Goal: Obtain resource: Download file/media

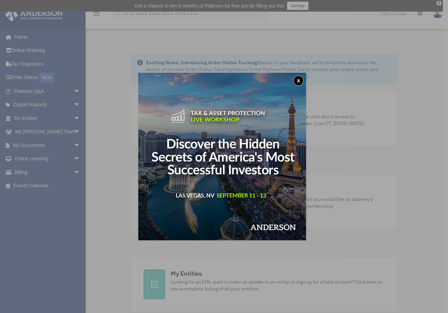
click at [300, 81] on button "x" at bounding box center [298, 81] width 10 height 10
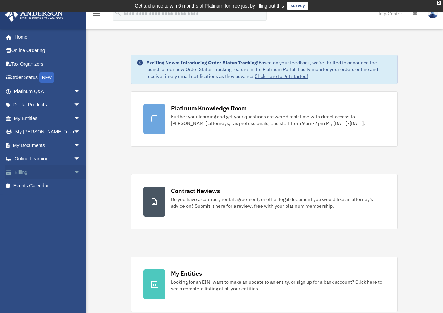
click at [74, 171] on span "arrow_drop_down" at bounding box center [81, 173] width 14 height 14
click at [54, 211] on link "Manage Payments" at bounding box center [50, 214] width 81 height 14
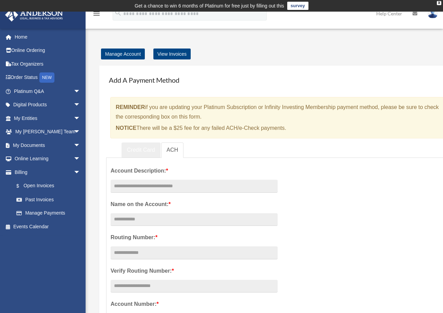
click at [137, 149] on link "Credit Card" at bounding box center [140, 150] width 39 height 15
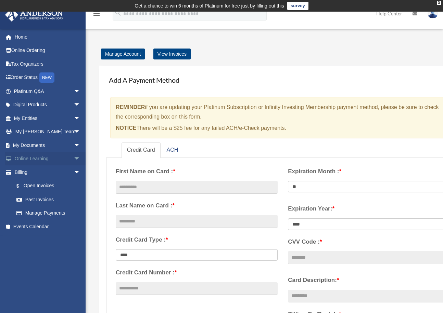
click at [74, 158] on span "arrow_drop_down" at bounding box center [81, 159] width 14 height 14
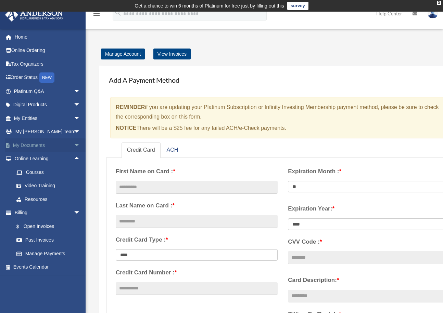
click at [74, 145] on span "arrow_drop_down" at bounding box center [81, 146] width 14 height 14
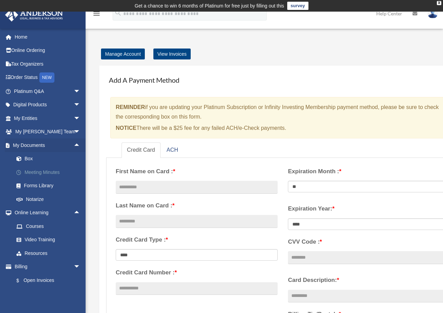
click at [50, 173] on link "Meeting Minutes" at bounding box center [50, 173] width 81 height 14
click at [38, 200] on link "Notarize" at bounding box center [50, 200] width 81 height 14
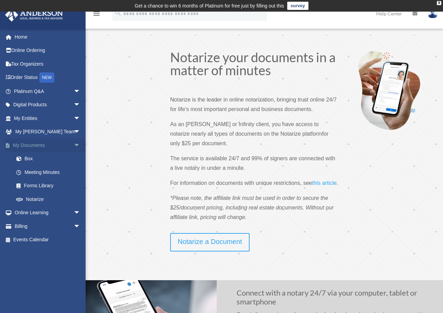
click at [63, 144] on link "My Documents arrow_drop_down" at bounding box center [48, 146] width 86 height 14
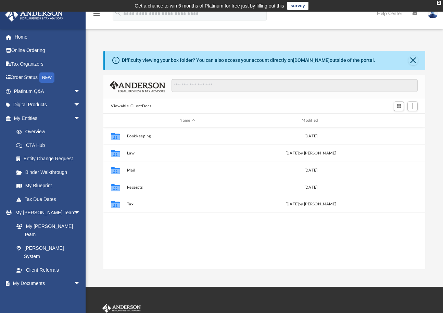
scroll to position [151, 316]
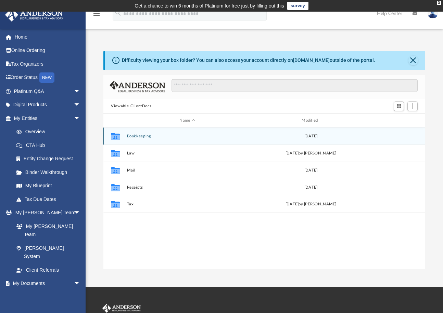
click at [114, 137] on icon "grid" at bounding box center [115, 137] width 9 height 5
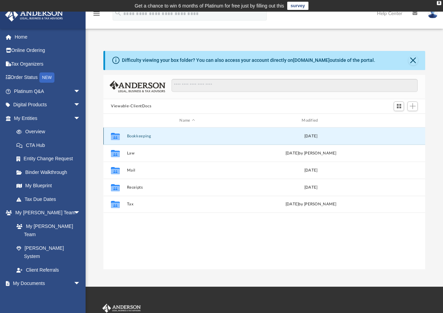
click at [137, 135] on button "Bookkeeping" at bounding box center [187, 136] width 121 height 4
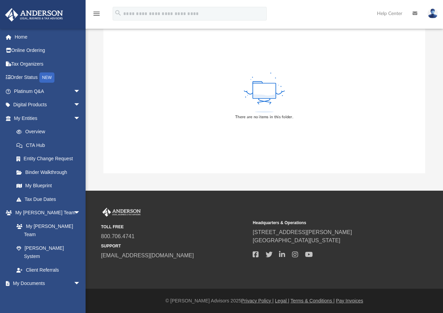
scroll to position [0, 0]
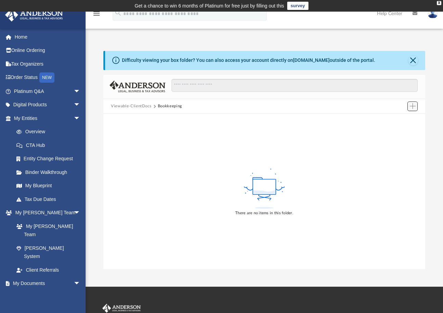
click at [411, 107] on span "Add" at bounding box center [413, 106] width 6 height 6
drag, startPoint x: 248, startPoint y: 114, endPoint x: 235, endPoint y: 115, distance: 13.0
click at [247, 115] on div "There are no items in this folder." at bounding box center [264, 191] width 322 height 155
click at [74, 119] on span "arrow_drop_down" at bounding box center [81, 119] width 14 height 14
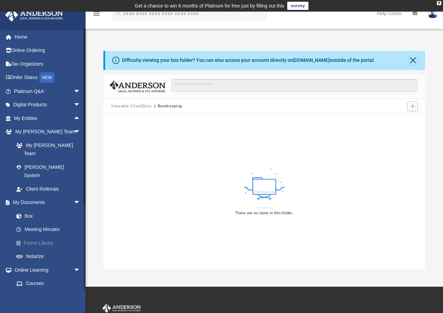
click at [51, 236] on link "Forms Library" at bounding box center [50, 243] width 81 height 14
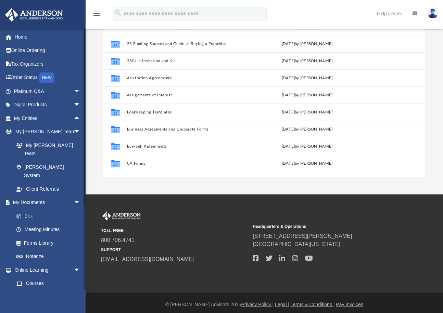
click at [25, 209] on link "Box" at bounding box center [50, 216] width 81 height 14
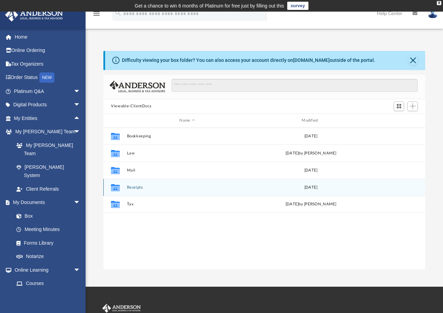
click at [121, 189] on div "Collaborated Folder" at bounding box center [115, 187] width 17 height 11
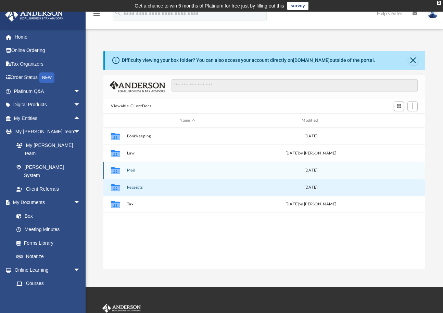
click at [129, 170] on button "Mail" at bounding box center [187, 170] width 121 height 4
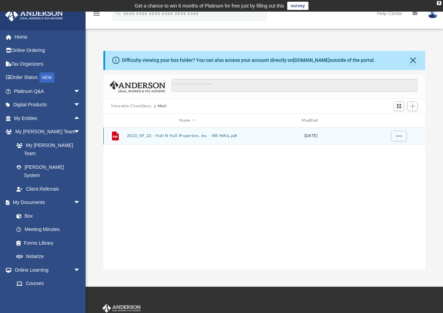
click at [133, 137] on button "2023_09_22 - Hall N Hall Properties, Inc. - IRS MAIL.pdf" at bounding box center [187, 136] width 121 height 4
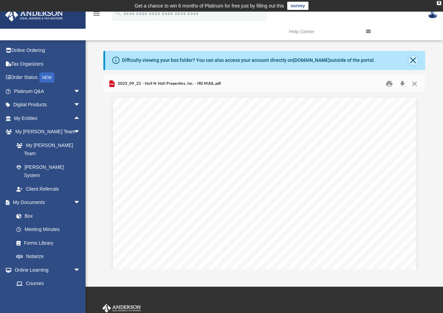
click at [410, 62] on button "Close" at bounding box center [413, 61] width 10 height 10
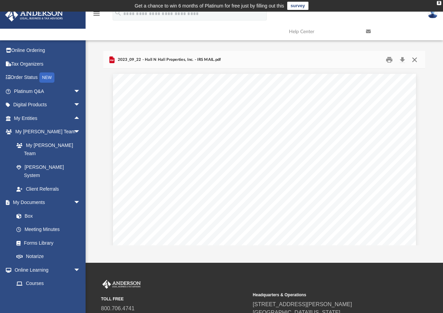
click at [413, 63] on button "Close" at bounding box center [414, 59] width 12 height 11
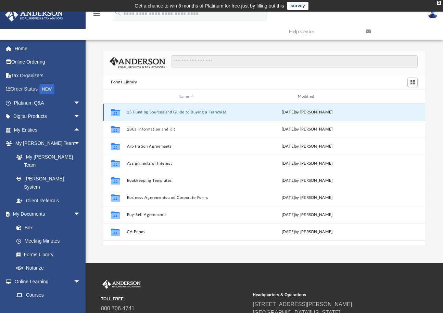
click at [185, 114] on button "25 Funding Sources and Guide to Buying a Franchise" at bounding box center [186, 112] width 118 height 4
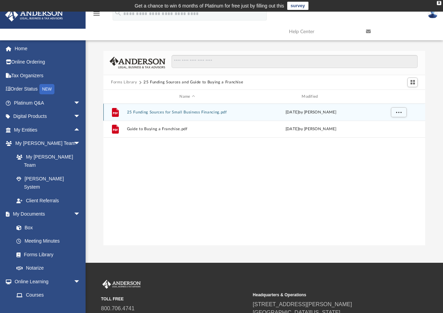
click at [150, 112] on button "25 Funding Sources for Small Business Financing.pdf" at bounding box center [187, 112] width 121 height 4
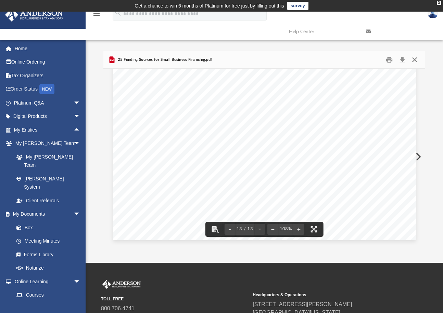
click at [413, 60] on button "Close" at bounding box center [414, 59] width 12 height 11
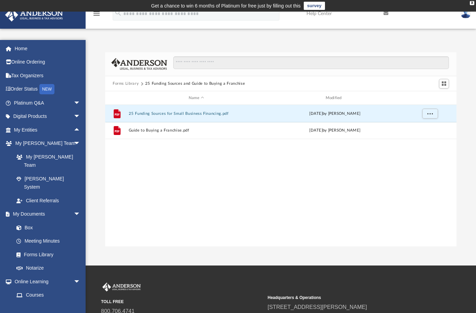
scroll to position [151, 346]
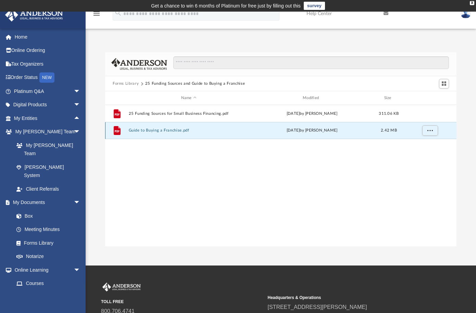
click at [171, 129] on button "Guide to Buying a Franchise.pdf" at bounding box center [189, 131] width 120 height 4
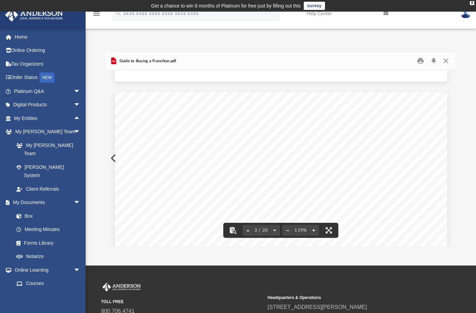
scroll to position [0, 0]
click at [443, 60] on button "Close" at bounding box center [445, 61] width 12 height 11
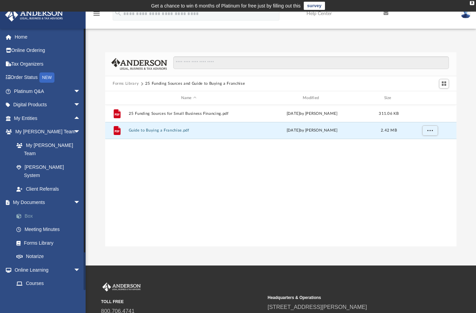
click at [25, 209] on link "Box" at bounding box center [50, 216] width 81 height 14
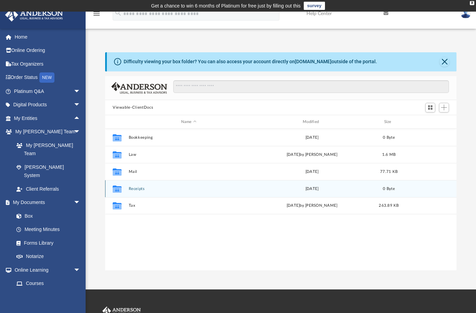
scroll to position [151, 346]
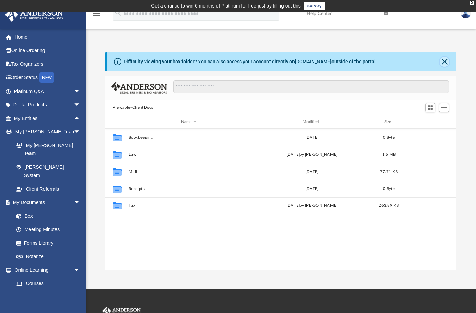
click at [448, 61] on button "Close" at bounding box center [444, 62] width 10 height 10
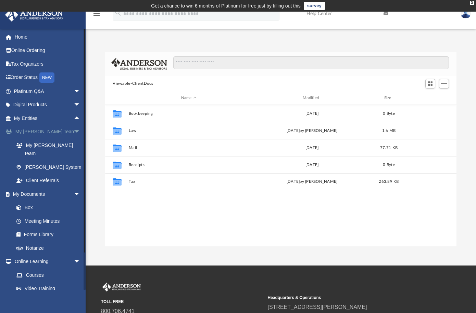
click at [74, 133] on span "arrow_drop_down" at bounding box center [81, 132] width 14 height 14
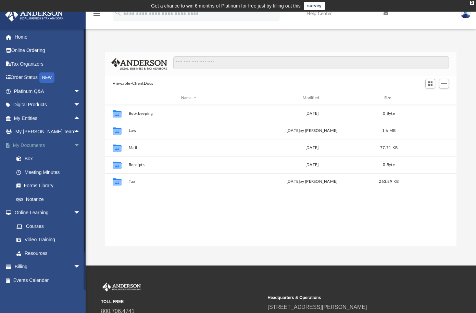
click at [74, 145] on span "arrow_drop_down" at bounding box center [81, 146] width 14 height 14
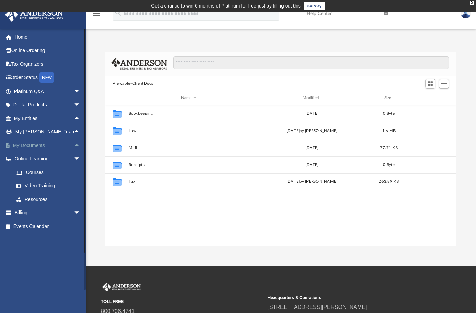
click at [74, 145] on span "arrow_drop_up" at bounding box center [81, 146] width 14 height 14
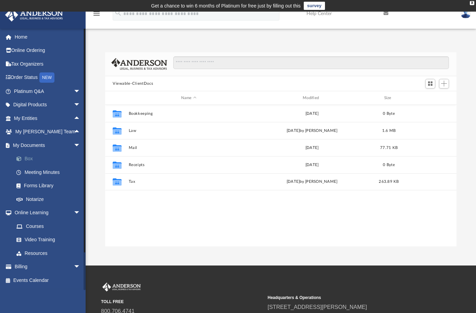
click at [28, 158] on link "Box" at bounding box center [50, 159] width 81 height 14
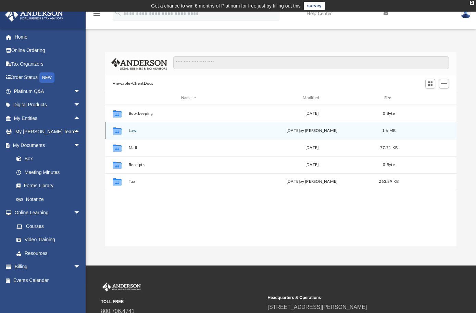
click at [133, 133] on button "Law" at bounding box center [189, 131] width 120 height 4
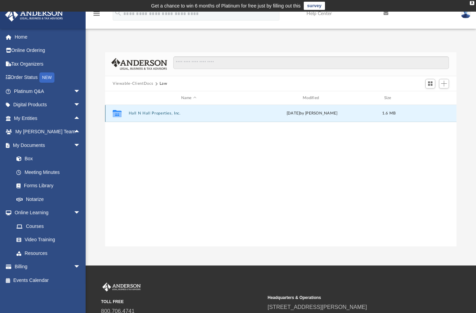
click at [166, 113] on button "Hall N Hall Properties, Inc." at bounding box center [189, 114] width 120 height 4
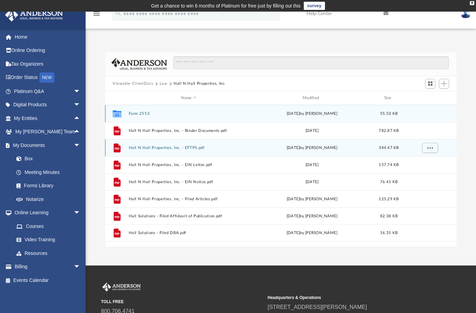
scroll to position [34, 0]
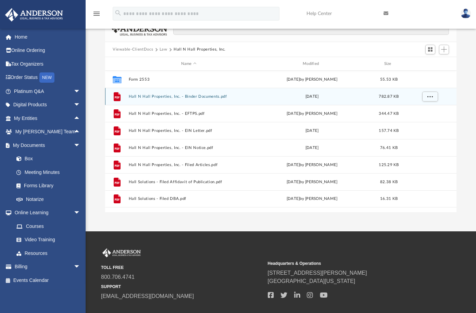
click at [186, 98] on button "Hall N Hall Properties, Inc. - Binder Documents.pdf" at bounding box center [189, 96] width 120 height 4
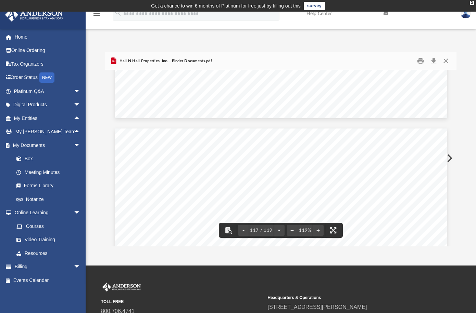
scroll to position [50782, 0]
click at [447, 59] on button "Close" at bounding box center [445, 61] width 12 height 11
